Goal: Task Accomplishment & Management: Use online tool/utility

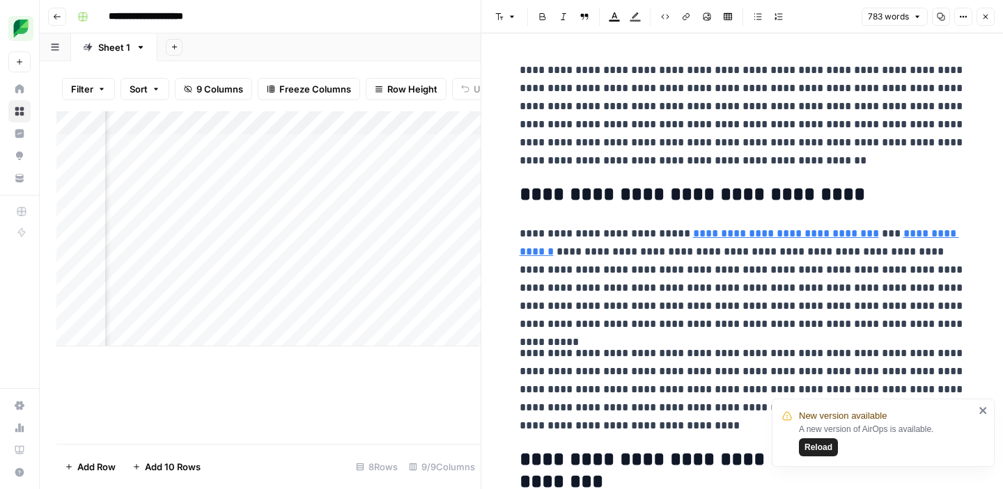
scroll to position [0, 631]
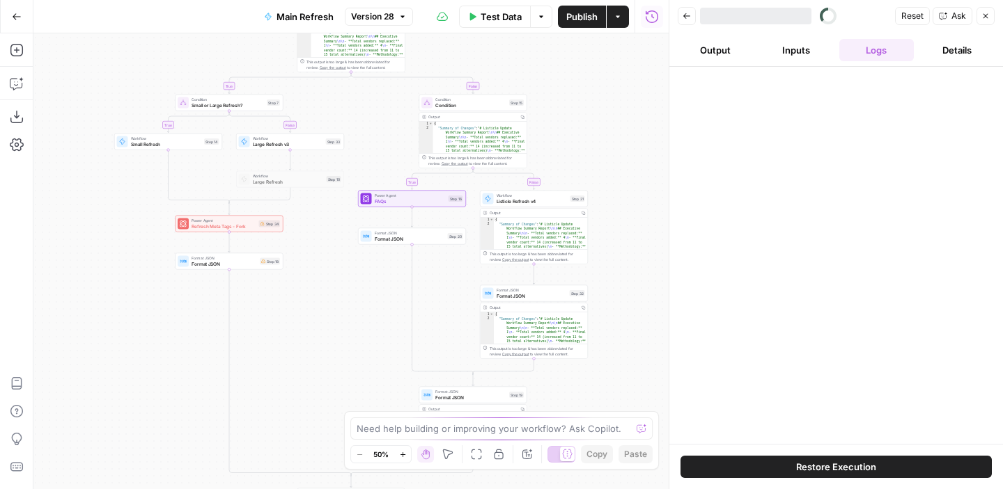
click at [19, 22] on button "Go Back" at bounding box center [16, 16] width 25 height 25
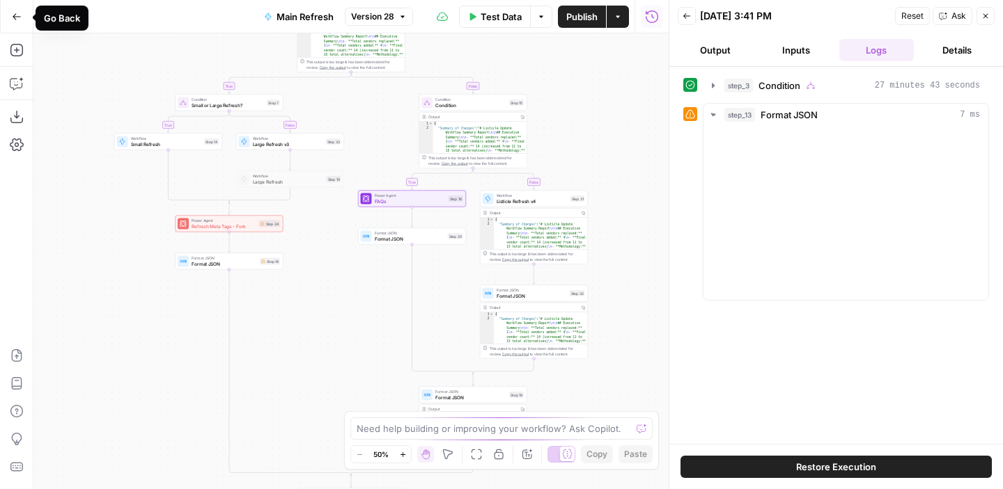
click at [19, 22] on button "Go Back" at bounding box center [16, 16] width 25 height 25
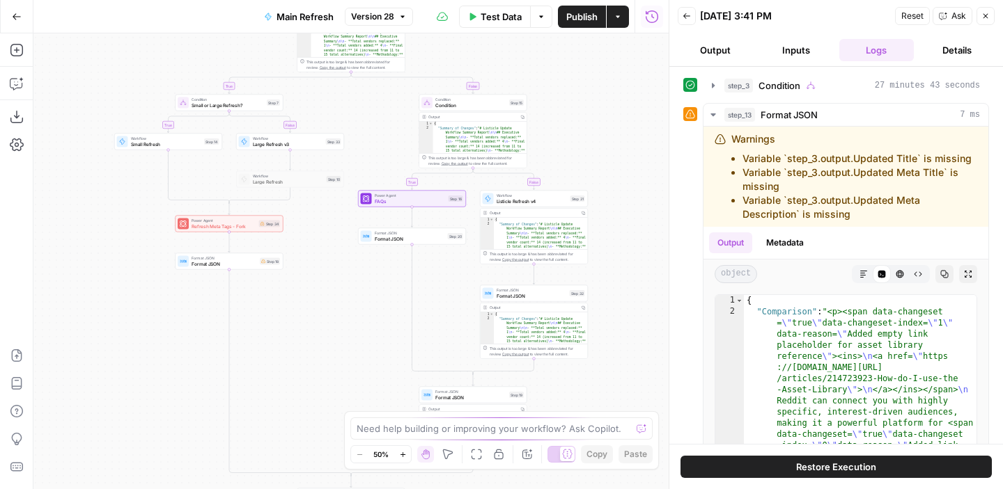
click at [19, 22] on button "Go Back" at bounding box center [16, 16] width 25 height 25
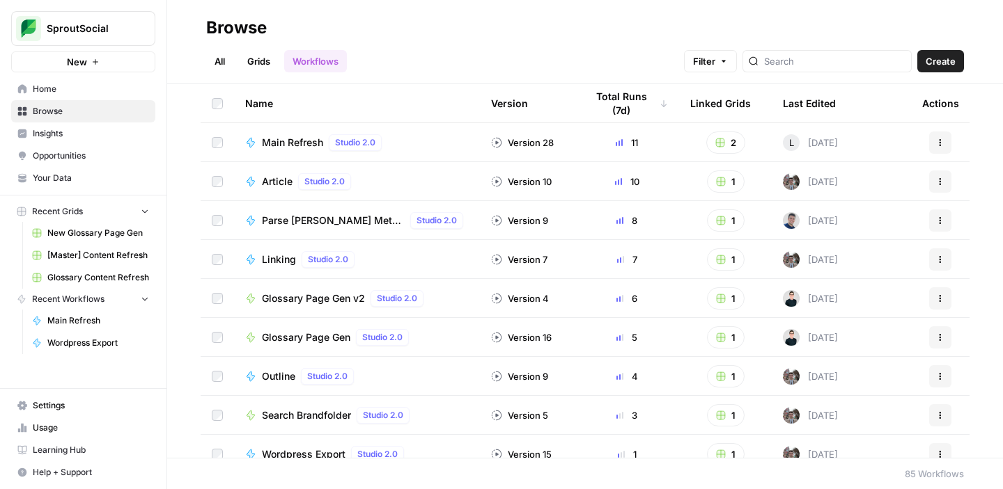
click at [100, 257] on span "[Master] Content Refresh" at bounding box center [98, 255] width 102 height 13
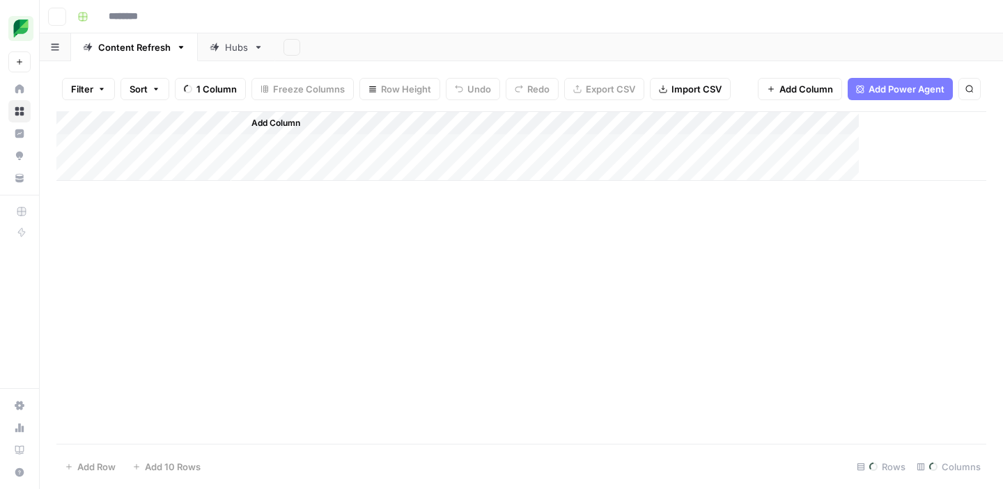
type input "**********"
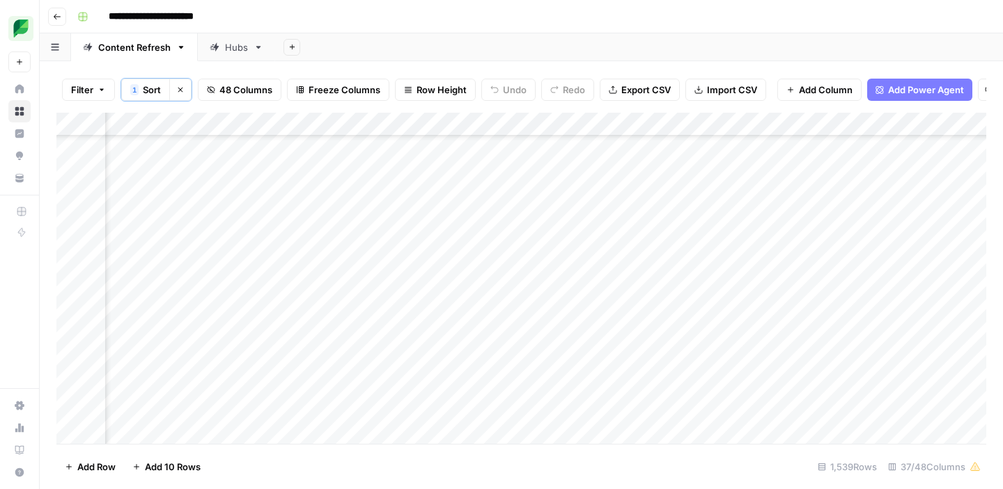
scroll to position [699, 904]
click at [180, 91] on icon "button" at bounding box center [180, 90] width 8 height 8
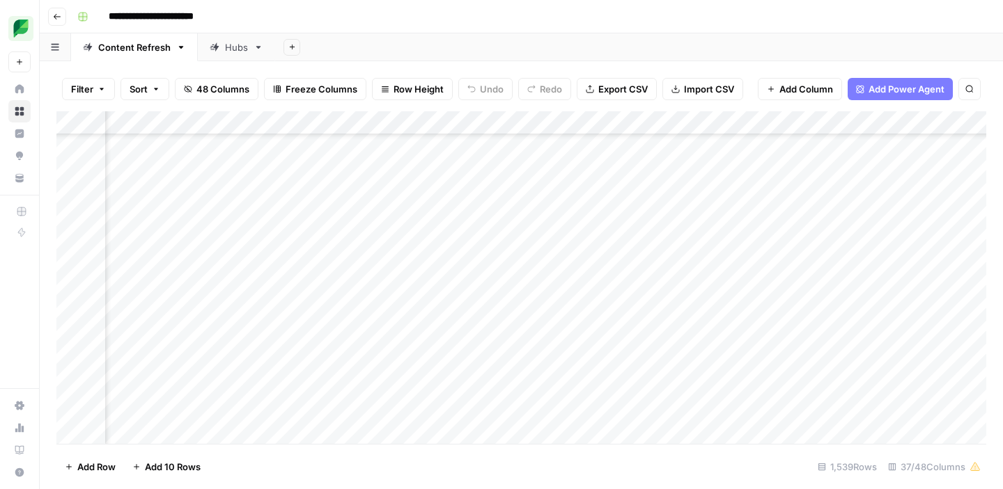
scroll to position [0, 1050]
click at [281, 126] on div "Add Column" at bounding box center [520, 277] width 929 height 333
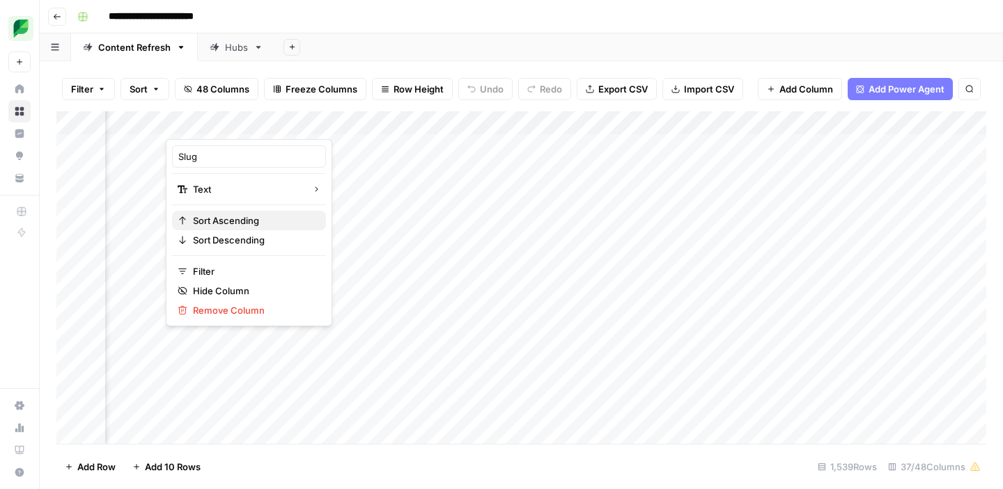
click at [251, 220] on span "Sort Ascending" at bounding box center [254, 221] width 122 height 14
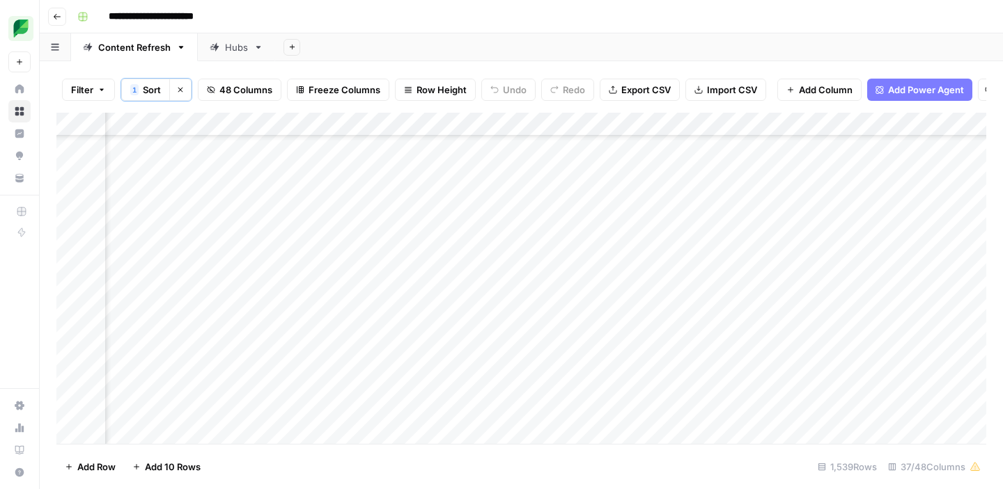
scroll to position [1721, 996]
click at [455, 416] on div "Add Column" at bounding box center [520, 278] width 929 height 331
click at [476, 411] on div "Add Column" at bounding box center [520, 278] width 929 height 331
click at [427, 416] on div "Add Column" at bounding box center [520, 278] width 929 height 331
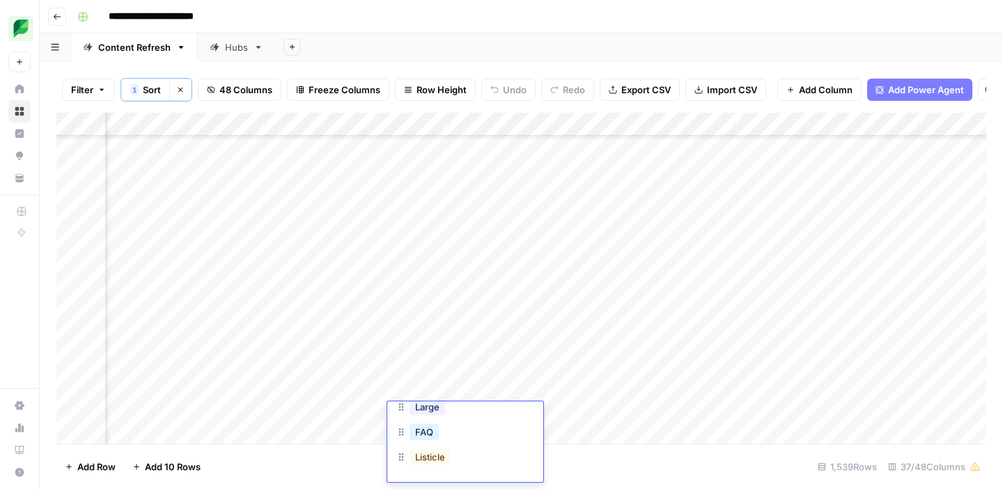
scroll to position [81, 0]
click at [441, 464] on button "Listicle" at bounding box center [429, 462] width 41 height 17
click at [579, 279] on div "Add Column" at bounding box center [520, 278] width 929 height 331
click at [575, 281] on div "Add Column" at bounding box center [520, 278] width 929 height 331
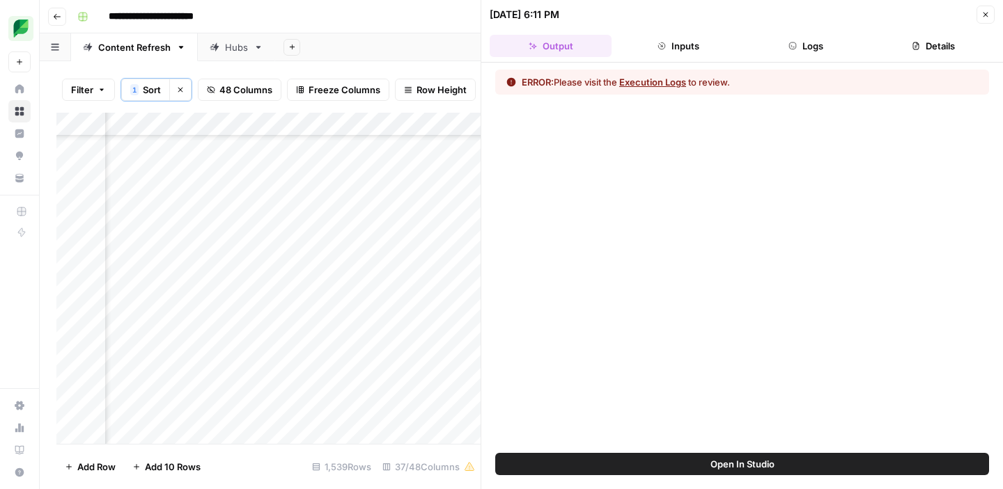
click at [661, 83] on button "Execution Logs" at bounding box center [652, 82] width 67 height 14
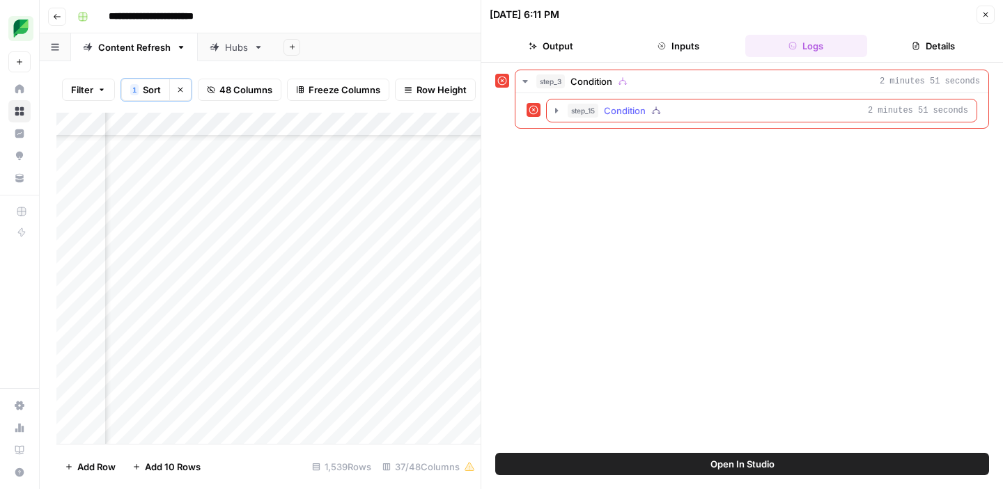
click at [618, 113] on span "Condition" at bounding box center [625, 111] width 42 height 14
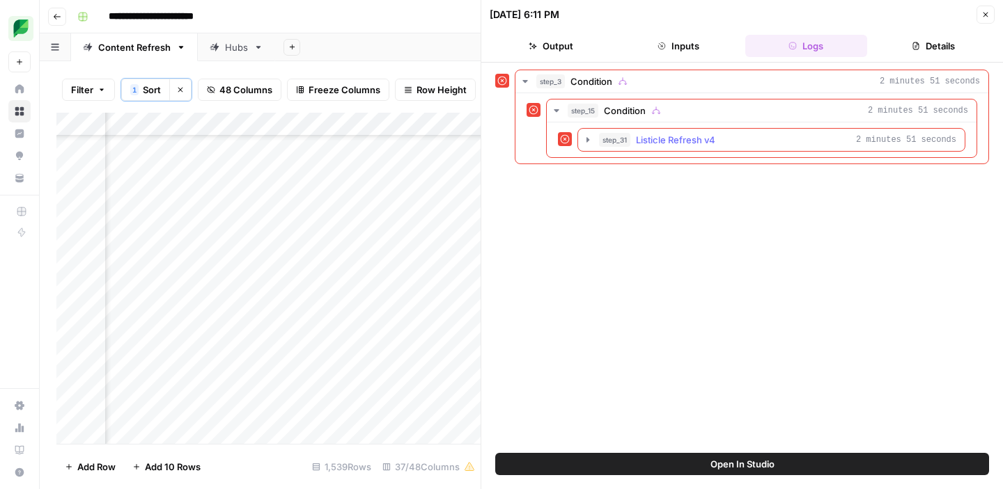
click at [641, 135] on span "Listicle Refresh v4" at bounding box center [675, 140] width 79 height 14
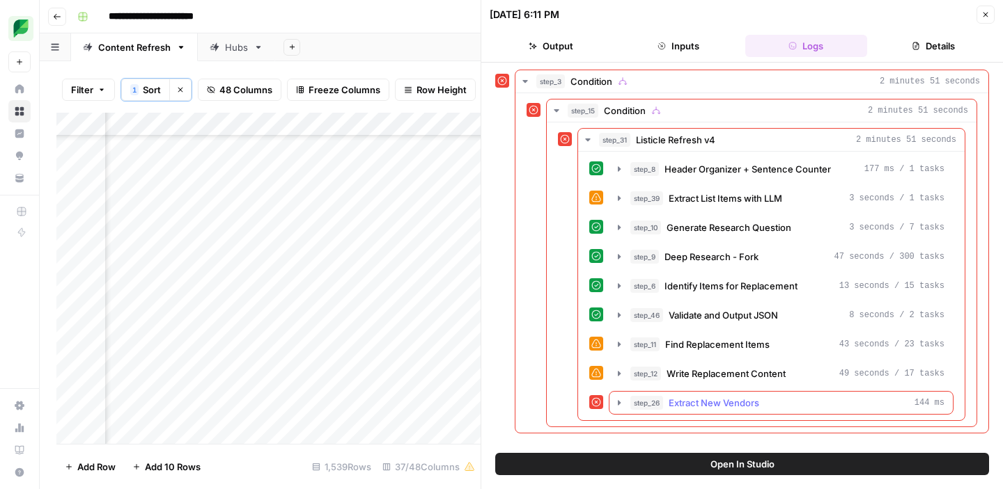
click at [620, 402] on icon "button" at bounding box center [618, 403] width 11 height 11
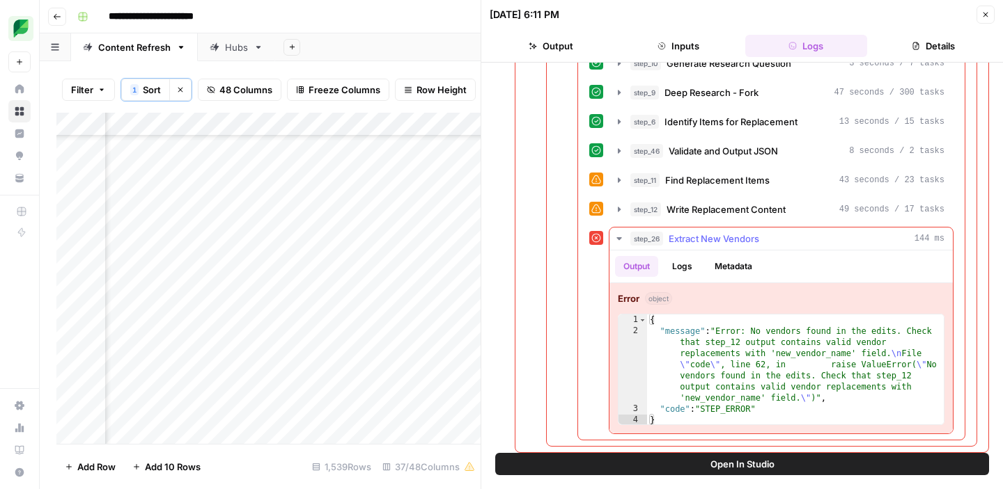
scroll to position [171, 0]
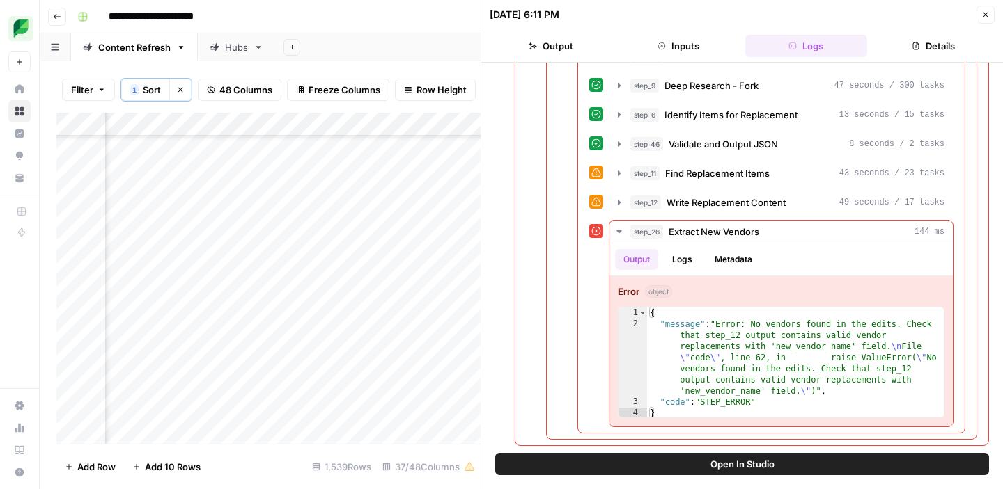
click at [982, 15] on icon "button" at bounding box center [985, 14] width 8 height 8
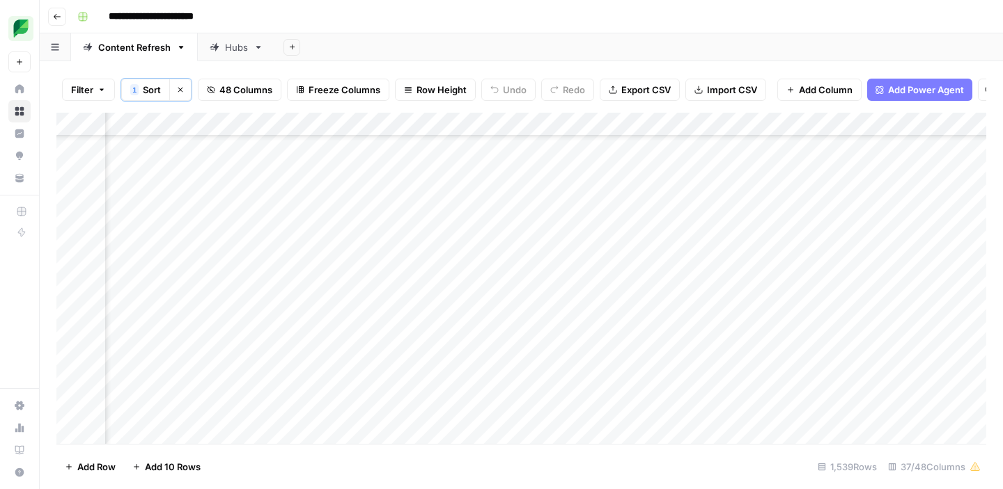
click at [558, 282] on div "Add Column" at bounding box center [520, 278] width 929 height 331
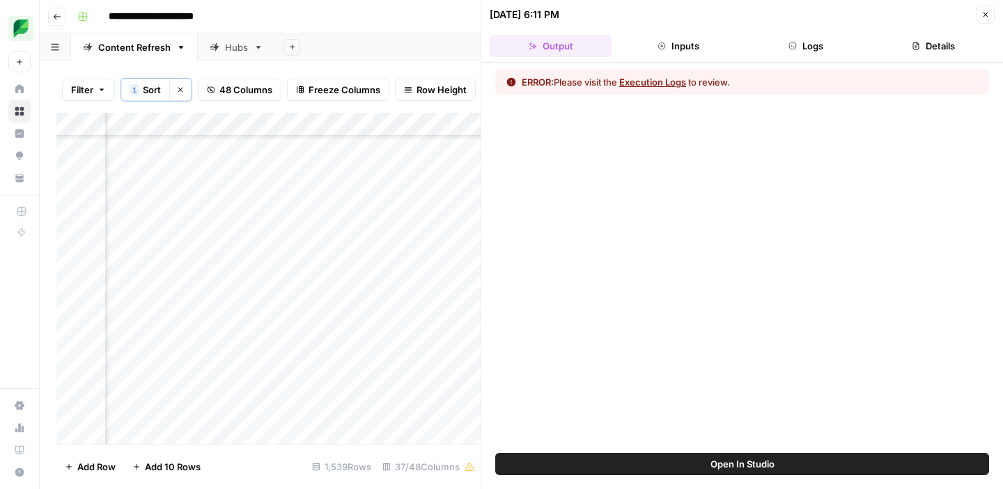
click at [976, 13] on button "Close" at bounding box center [985, 15] width 18 height 18
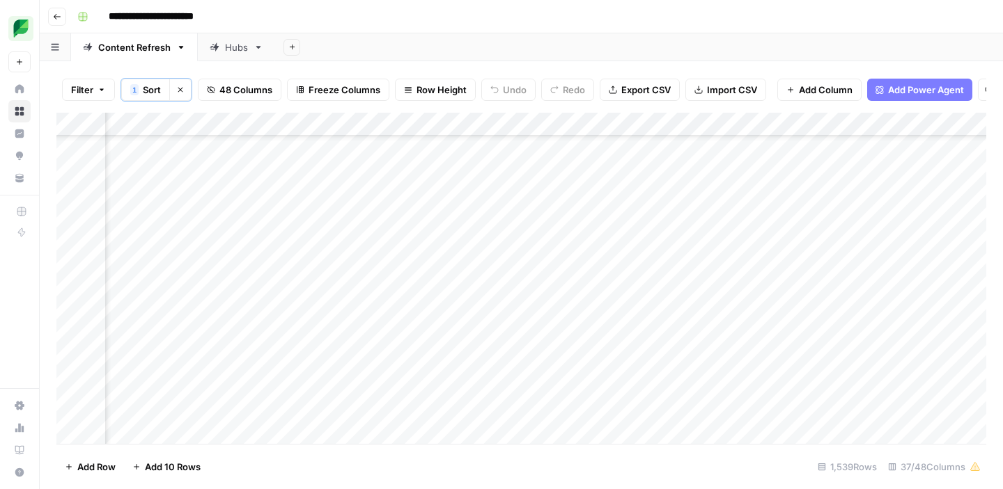
scroll to position [1855, 904]
click at [549, 279] on div "Add Column" at bounding box center [520, 278] width 929 height 331
click at [535, 283] on div "Add Column" at bounding box center [520, 278] width 929 height 331
click at [708, 279] on div "Add Column" at bounding box center [520, 278] width 929 height 331
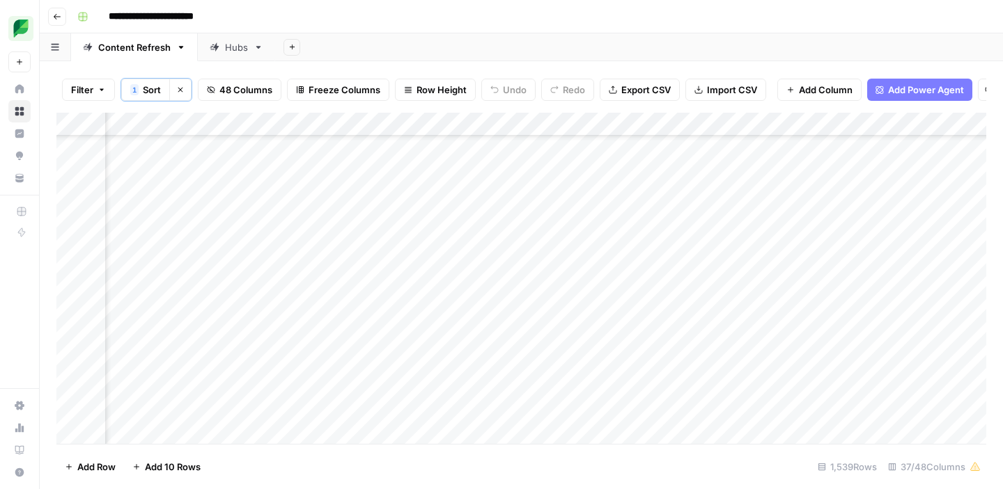
scroll to position [1910, 1574]
click at [438, 228] on div "Add Column" at bounding box center [520, 278] width 929 height 331
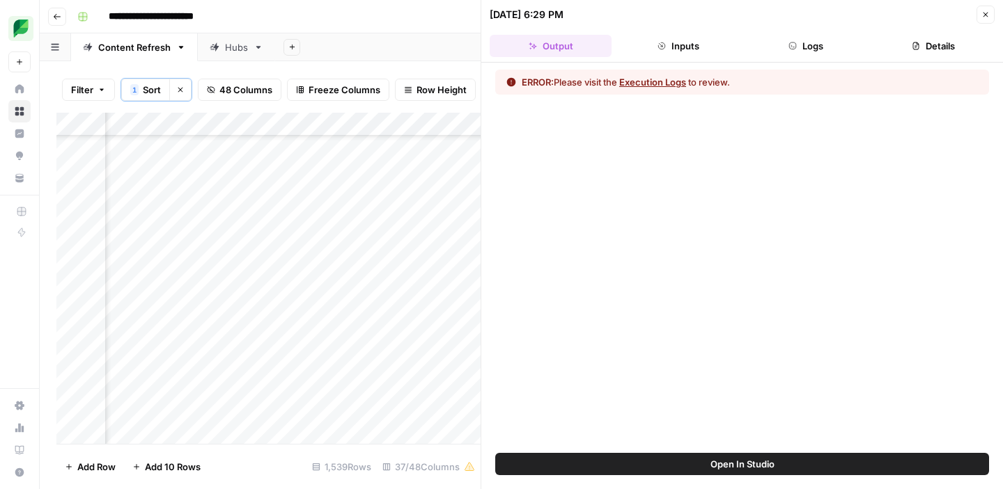
click at [648, 83] on button "Execution Logs" at bounding box center [652, 82] width 67 height 14
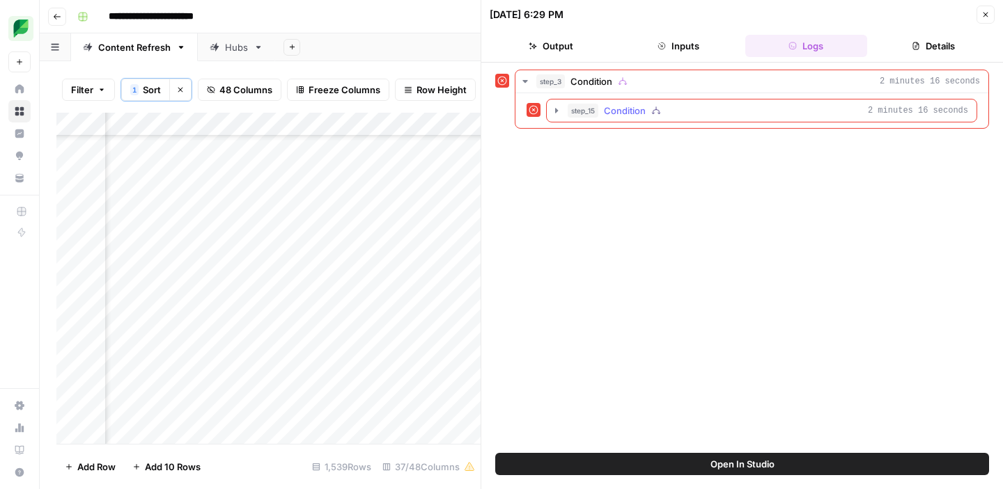
click at [696, 112] on div "step_15 Condition 2 minutes 16 seconds" at bounding box center [767, 111] width 400 height 14
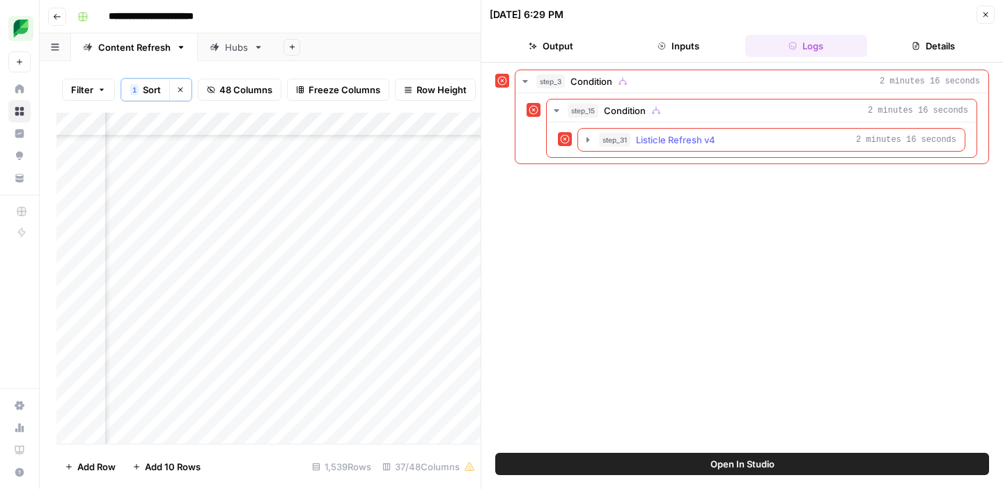
click at [687, 143] on span "Listicle Refresh v4" at bounding box center [675, 140] width 79 height 14
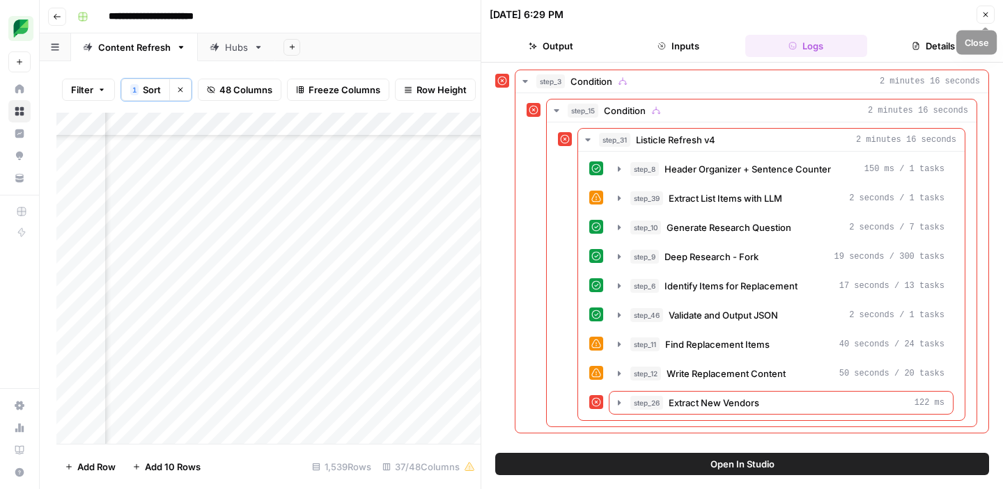
click at [989, 17] on button "Close" at bounding box center [985, 15] width 18 height 18
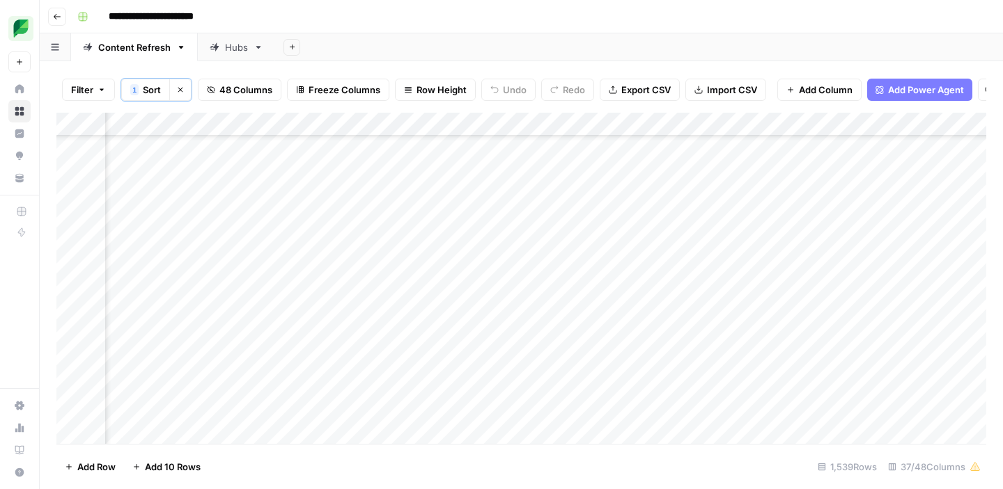
click at [322, 224] on div "Add Column" at bounding box center [520, 278] width 929 height 331
click at [327, 224] on div "Add Column" at bounding box center [520, 278] width 929 height 331
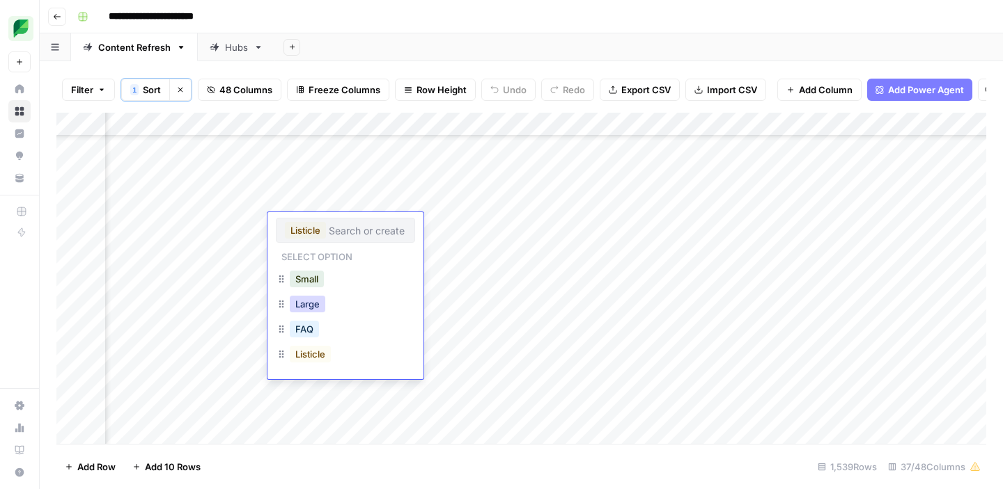
click at [318, 301] on button "Large" at bounding box center [308, 304] width 36 height 17
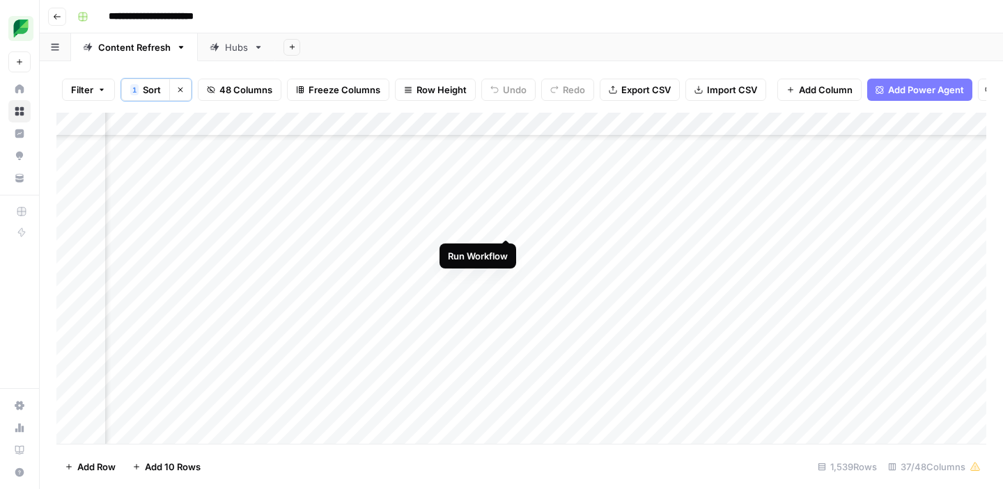
click at [508, 225] on div "Add Column" at bounding box center [520, 278] width 929 height 331
click at [441, 221] on div "Add Column" at bounding box center [520, 278] width 929 height 331
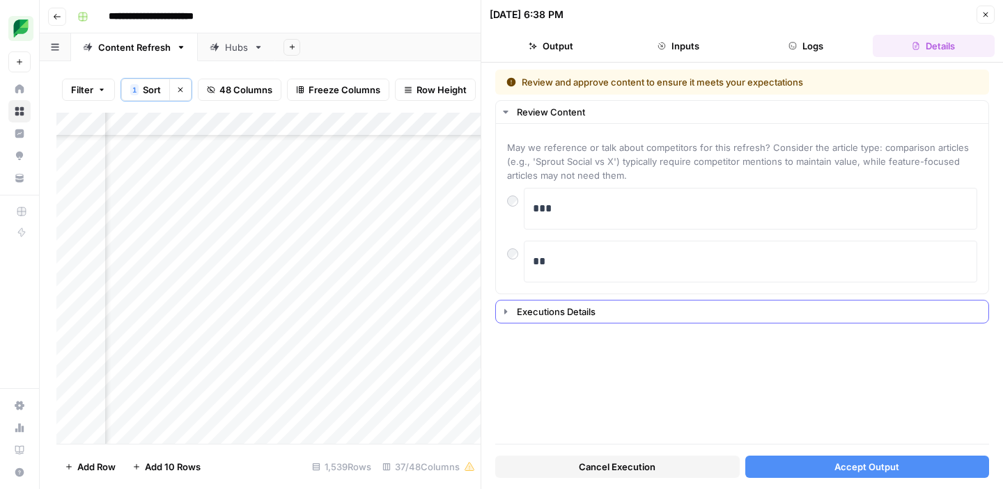
click at [507, 313] on icon "button" at bounding box center [505, 311] width 11 height 11
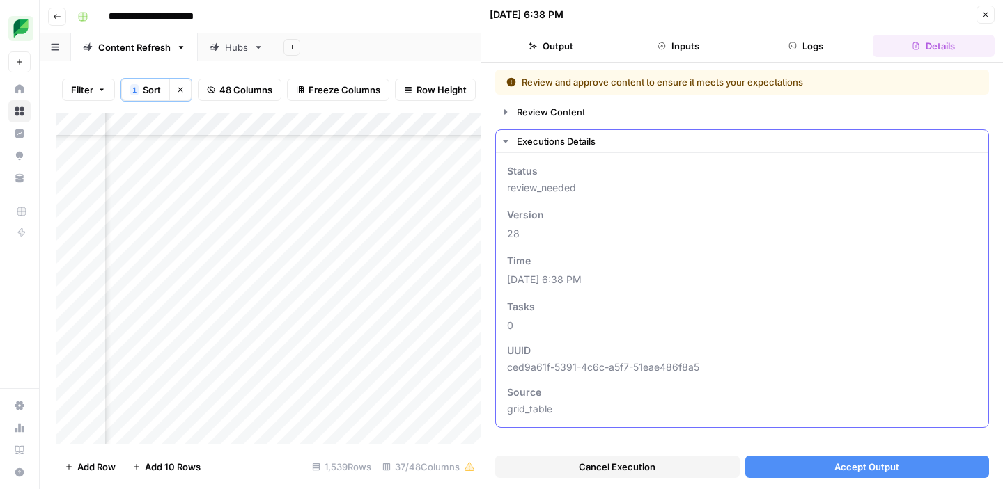
click at [505, 141] on icon "button" at bounding box center [505, 141] width 5 height 3
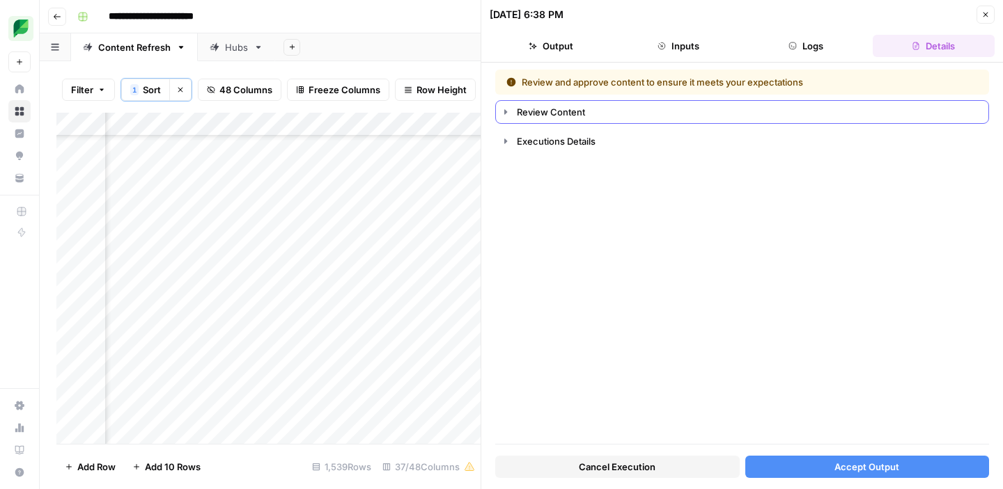
click at [505, 118] on button "Review Content" at bounding box center [742, 112] width 492 height 22
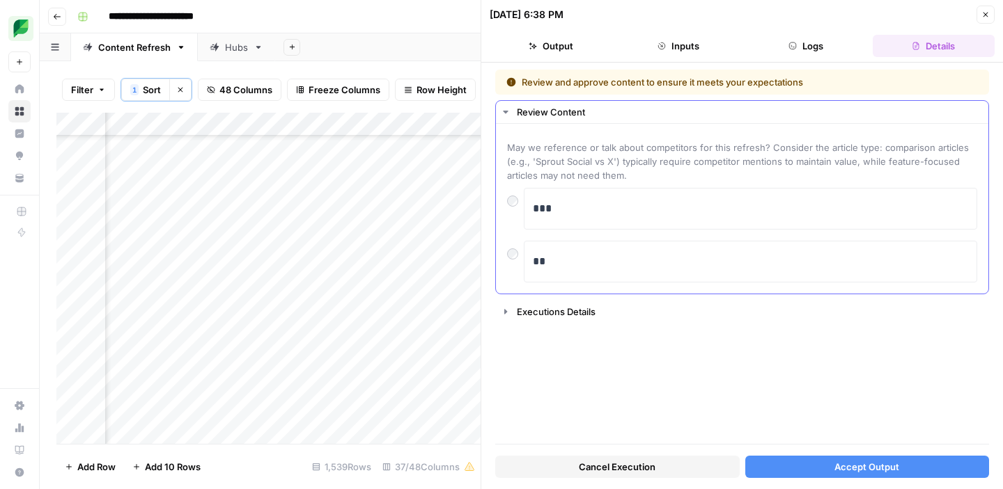
click at [505, 118] on button "Review Content" at bounding box center [742, 112] width 492 height 22
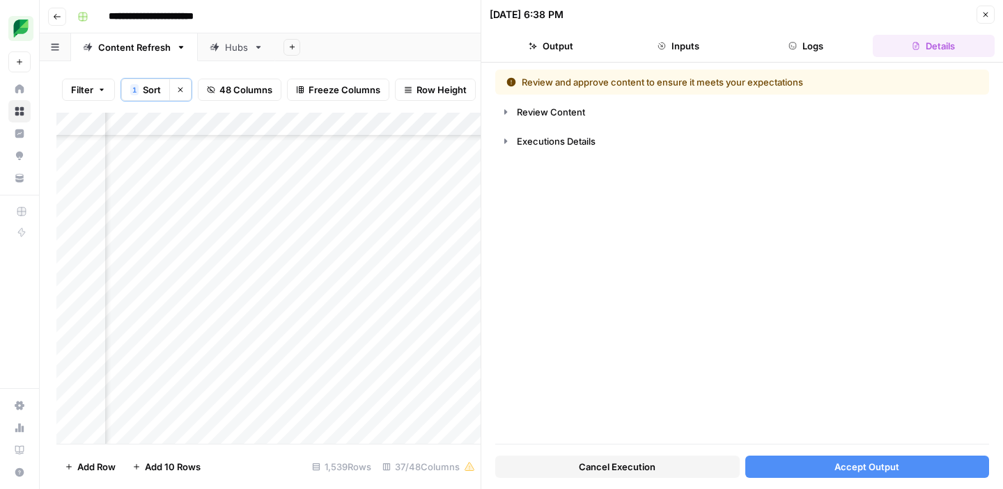
click at [789, 464] on button "Accept Output" at bounding box center [867, 467] width 244 height 22
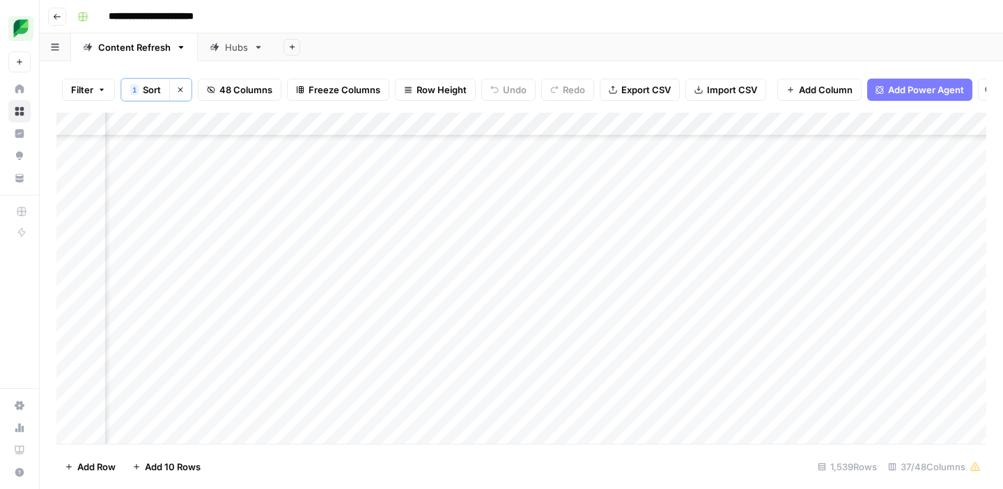
scroll to position [1910, 1463]
click at [556, 223] on div "Add Column" at bounding box center [520, 278] width 929 height 331
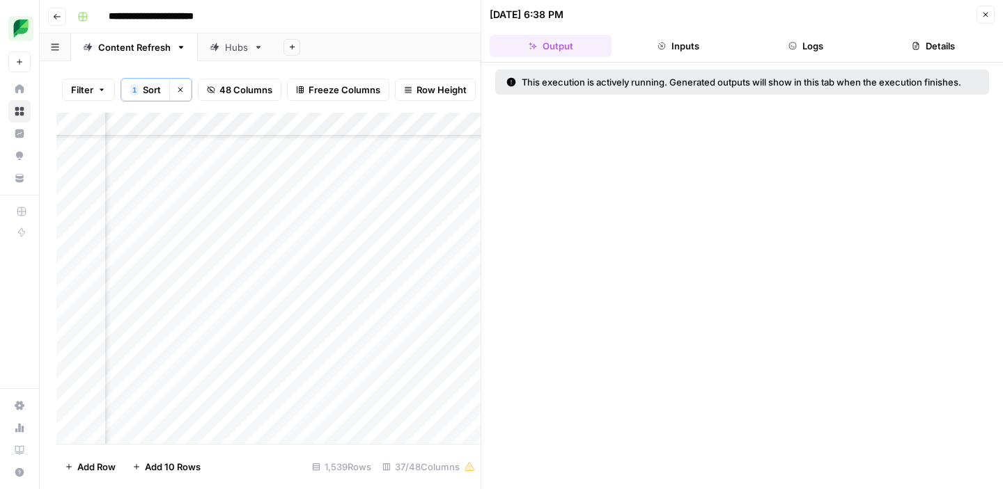
click at [983, 13] on icon "button" at bounding box center [985, 14] width 8 height 8
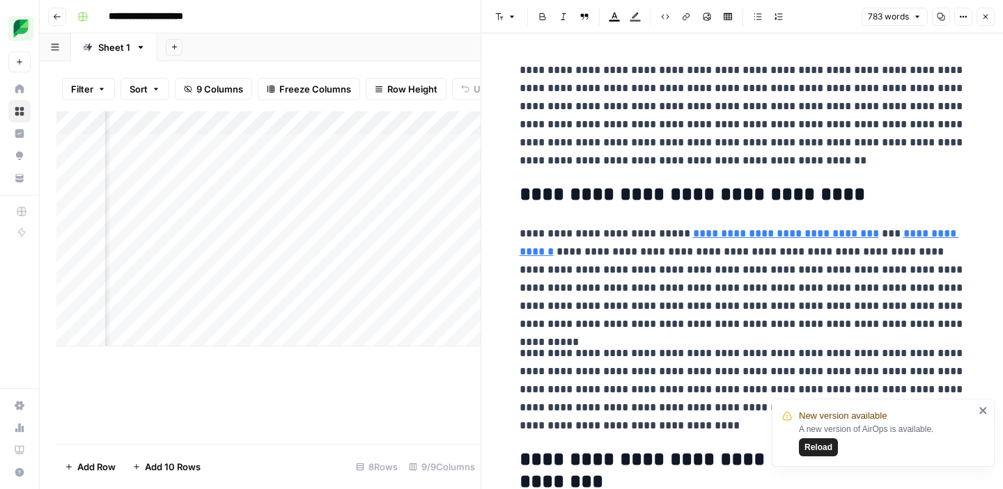
scroll to position [0, 631]
click at [821, 448] on span "Reload" at bounding box center [818, 447] width 28 height 13
